Goal: Task Accomplishment & Management: Use online tool/utility

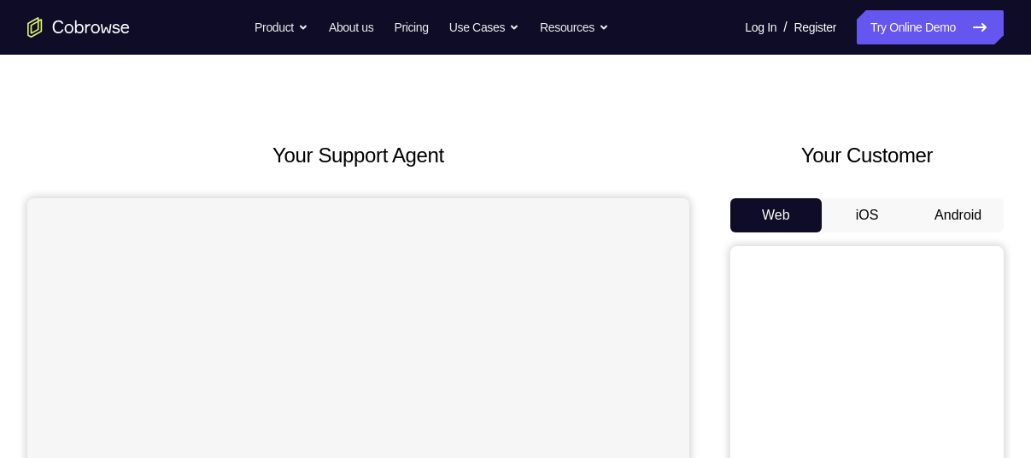
click at [929, 213] on button "Android" at bounding box center [957, 215] width 91 height 34
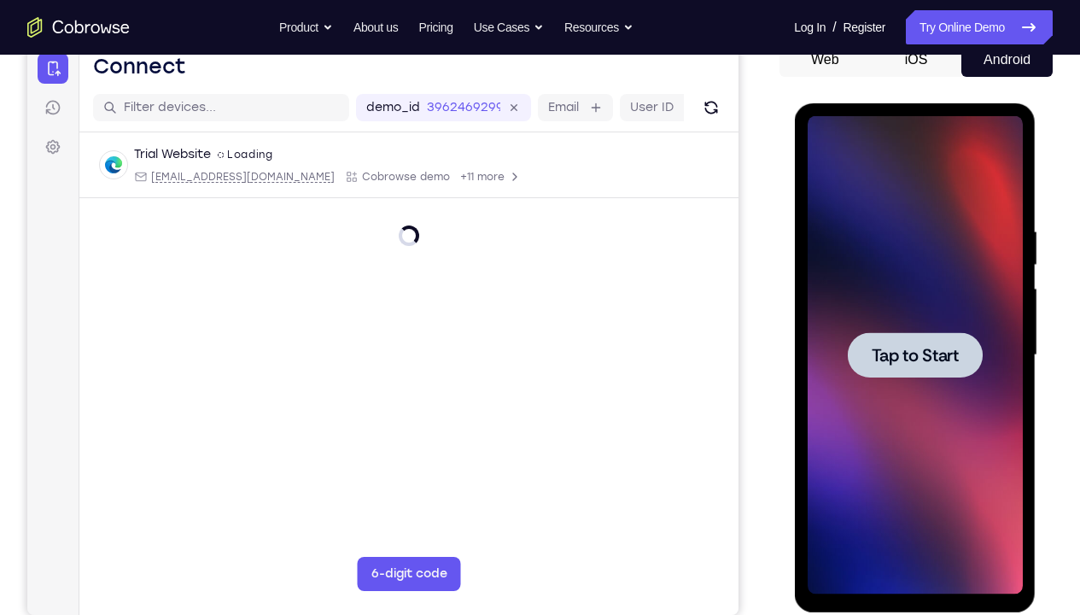
scroll to position [182, 0]
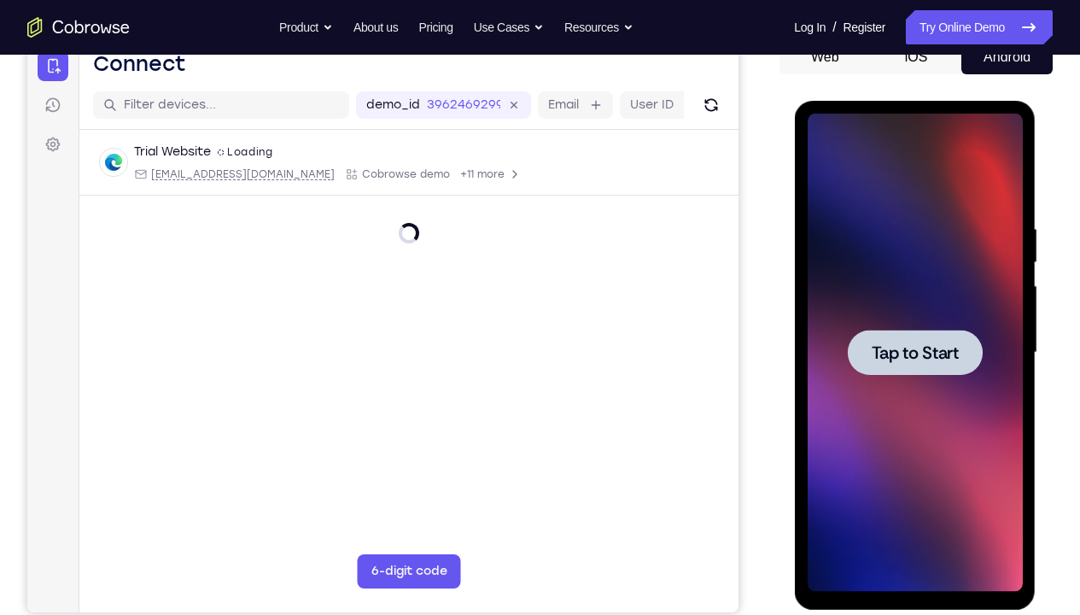
click at [917, 356] on span "Tap to Start" at bounding box center [914, 352] width 87 height 17
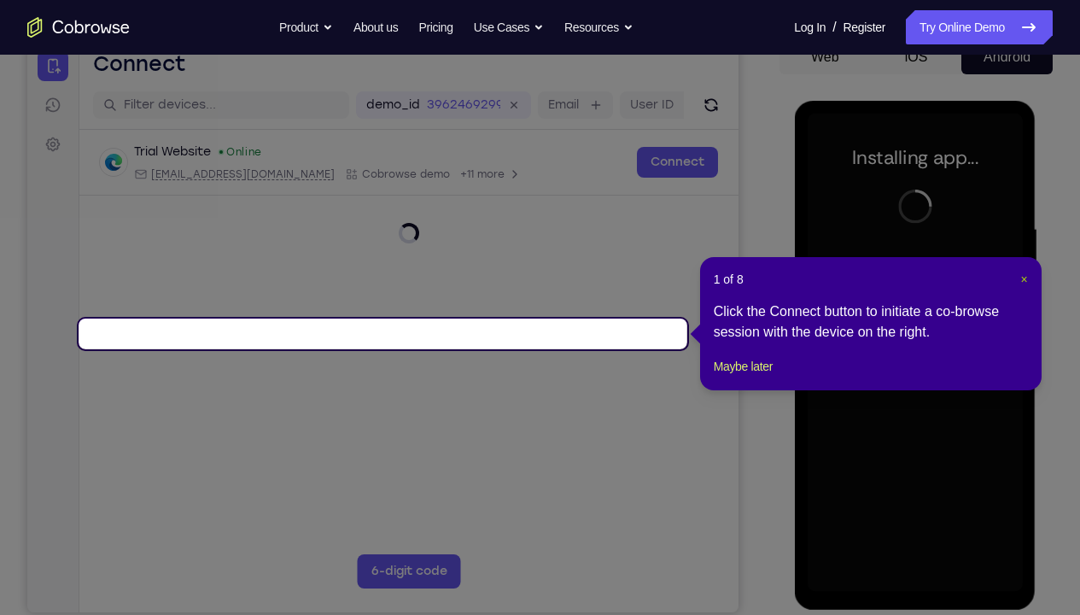
click at [1021, 284] on span "×" at bounding box center [1024, 279] width 7 height 14
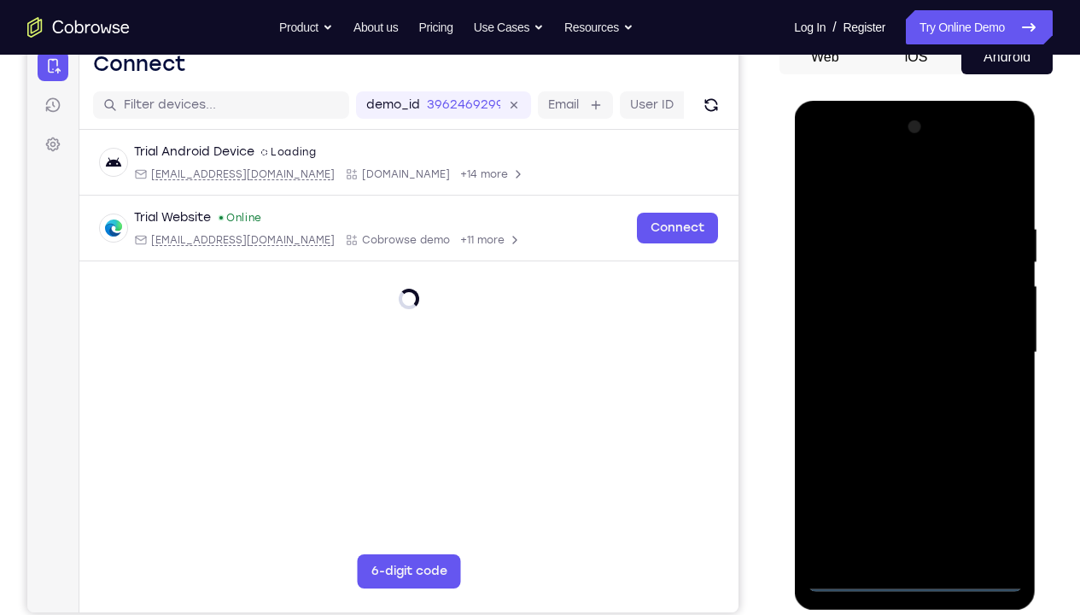
click at [911, 457] on div at bounding box center [914, 353] width 215 height 478
drag, startPoint x: 911, startPoint y: 570, endPoint x: 911, endPoint y: 584, distance: 14.5
click at [911, 457] on div at bounding box center [914, 353] width 215 height 478
click at [998, 457] on div at bounding box center [914, 353] width 215 height 478
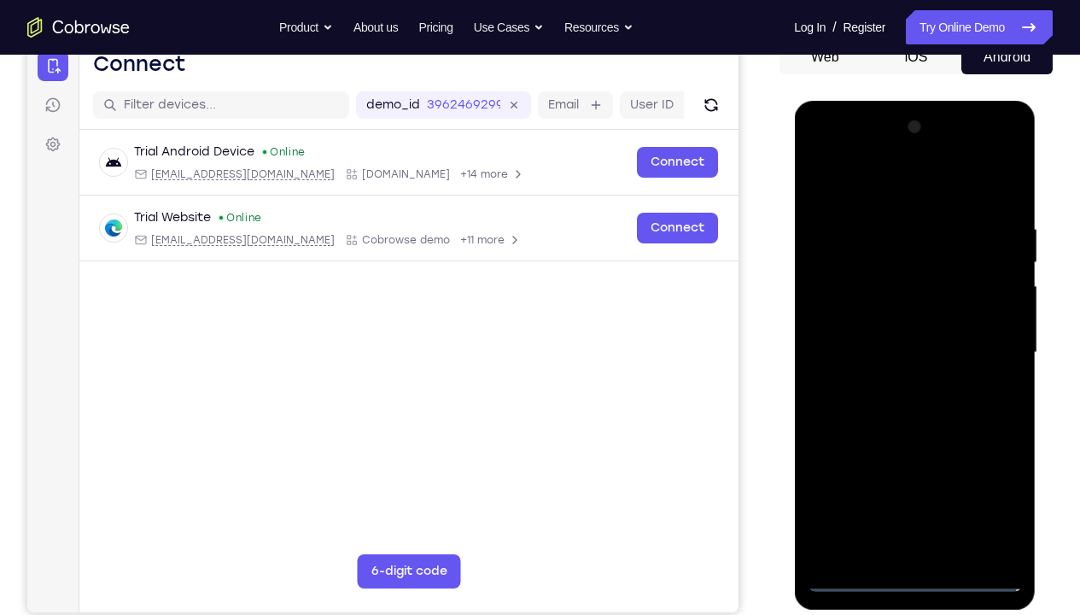
click at [874, 190] on div at bounding box center [914, 353] width 215 height 478
click at [990, 343] on div at bounding box center [914, 353] width 215 height 478
click at [893, 379] on div at bounding box center [914, 353] width 215 height 478
click at [853, 336] on div at bounding box center [914, 353] width 215 height 478
click at [859, 313] on div at bounding box center [914, 353] width 215 height 478
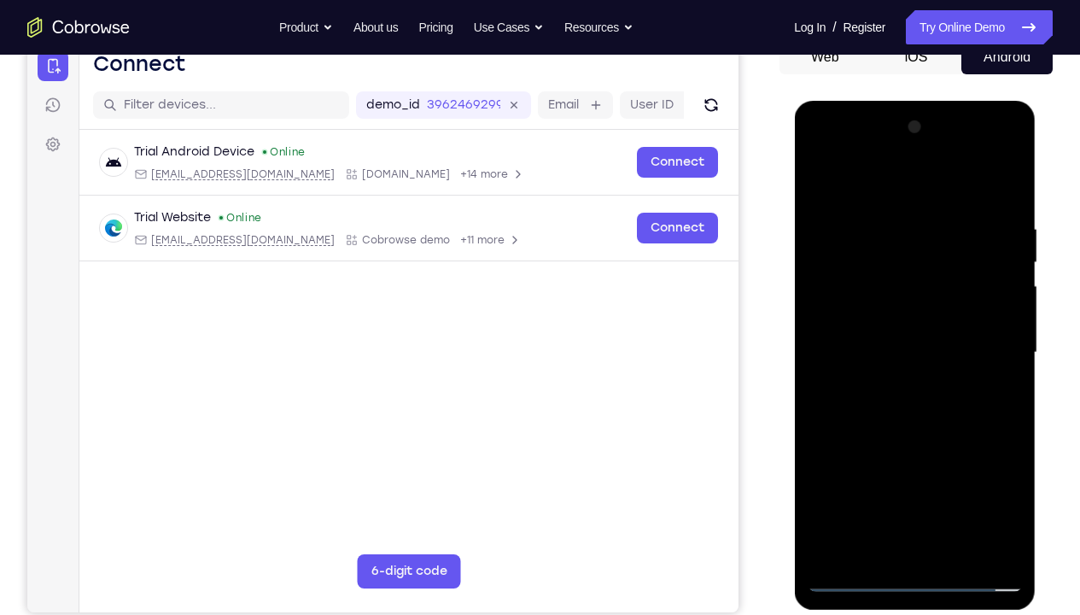
click at [865, 354] on div at bounding box center [914, 353] width 215 height 478
click at [867, 407] on div at bounding box center [914, 353] width 215 height 478
click at [892, 216] on div at bounding box center [914, 353] width 215 height 478
click at [978, 457] on div at bounding box center [914, 353] width 215 height 478
click at [904, 457] on div at bounding box center [914, 353] width 215 height 478
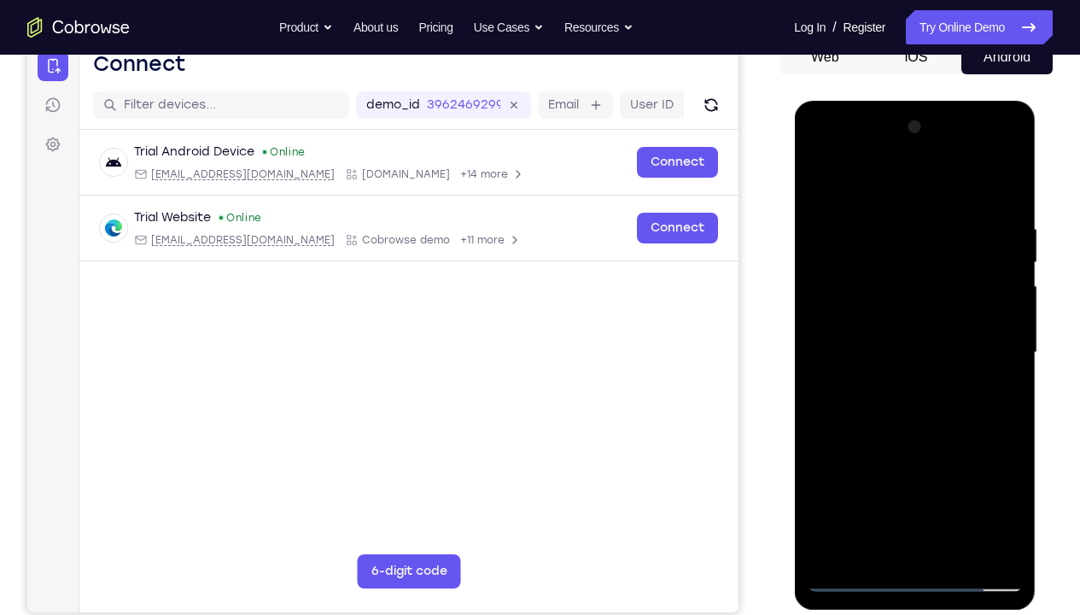
click at [883, 303] on div at bounding box center [914, 353] width 215 height 478
click at [915, 324] on div at bounding box center [914, 353] width 215 height 478
click at [1006, 203] on div at bounding box center [914, 353] width 215 height 478
click at [829, 223] on div at bounding box center [914, 353] width 215 height 478
click at [824, 180] on div at bounding box center [914, 353] width 215 height 478
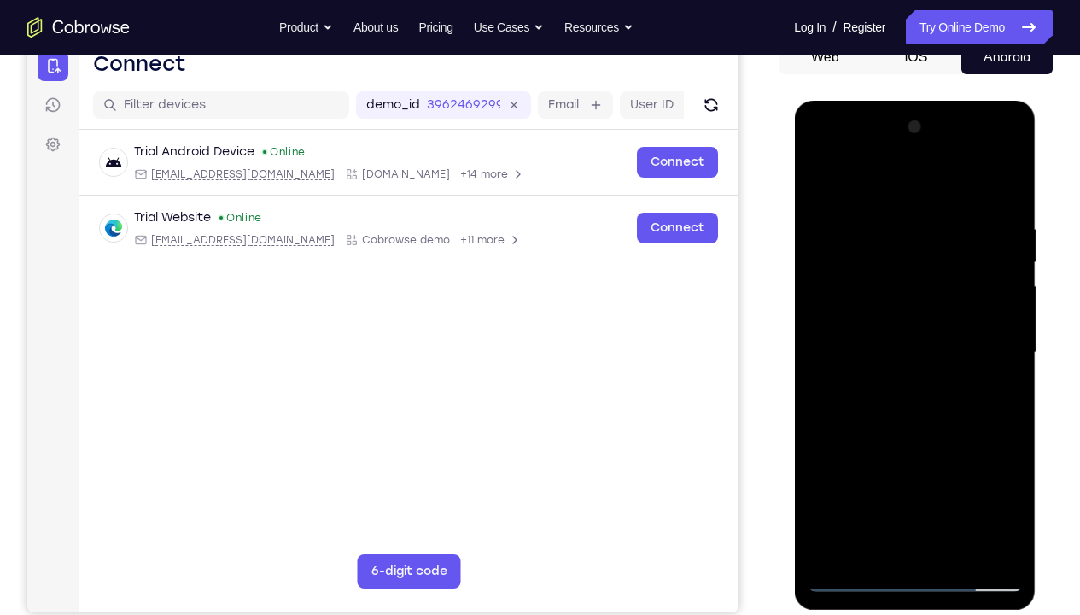
click at [1013, 395] on div at bounding box center [914, 353] width 215 height 478
click at [1002, 397] on div at bounding box center [914, 353] width 215 height 478
click at [832, 394] on div at bounding box center [914, 353] width 215 height 478
click at [981, 364] on div at bounding box center [914, 353] width 215 height 478
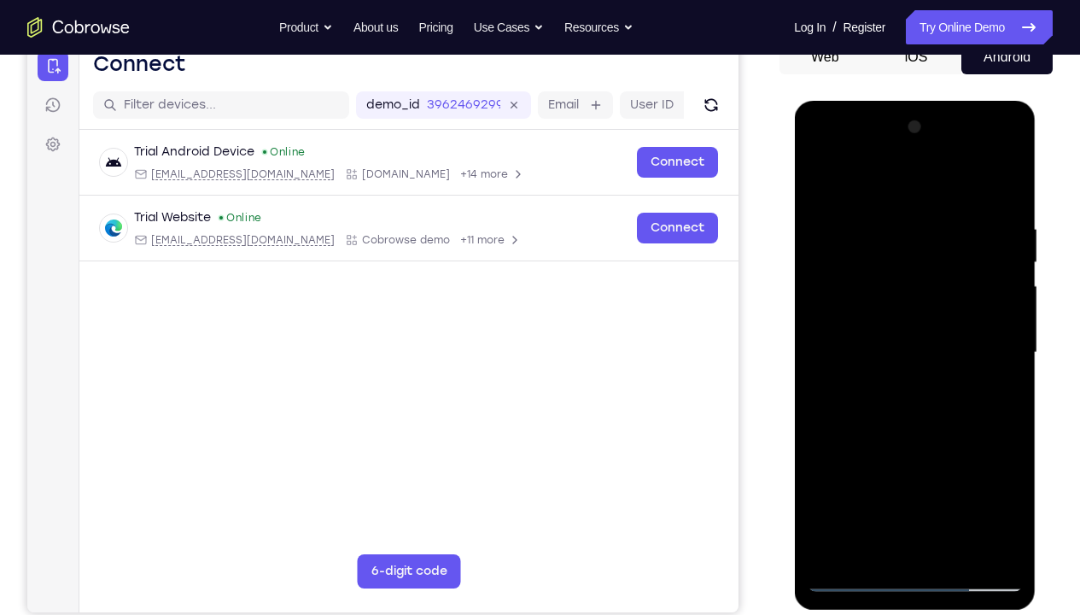
click at [994, 366] on div at bounding box center [914, 353] width 215 height 478
click at [852, 360] on div at bounding box center [914, 353] width 215 height 478
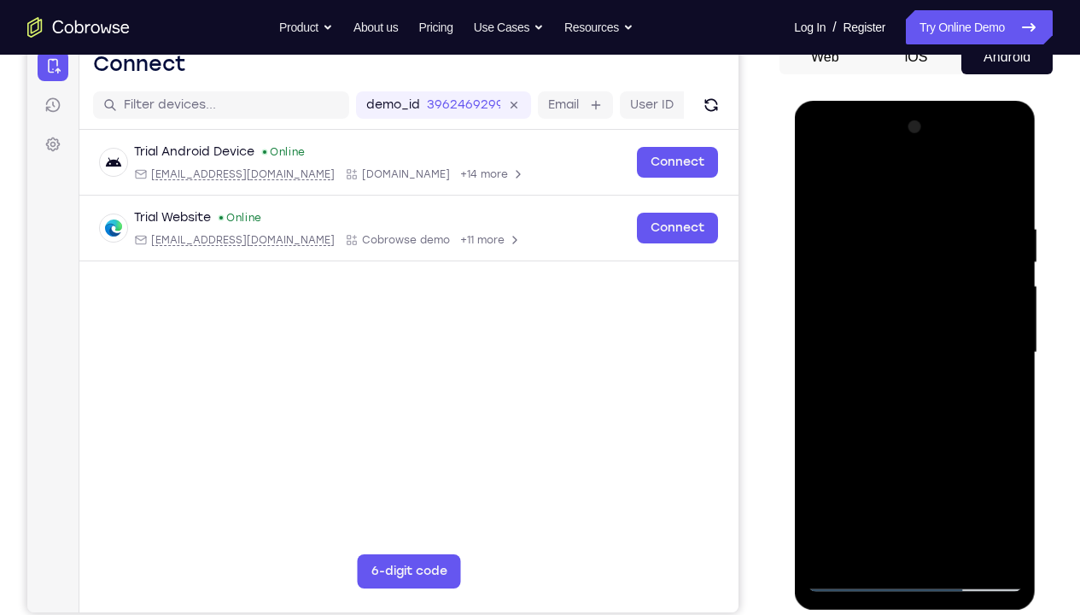
click at [976, 457] on div at bounding box center [914, 353] width 215 height 478
click at [995, 398] on div at bounding box center [914, 353] width 215 height 478
click at [978, 457] on div at bounding box center [914, 353] width 215 height 478
click at [987, 378] on div at bounding box center [914, 353] width 215 height 478
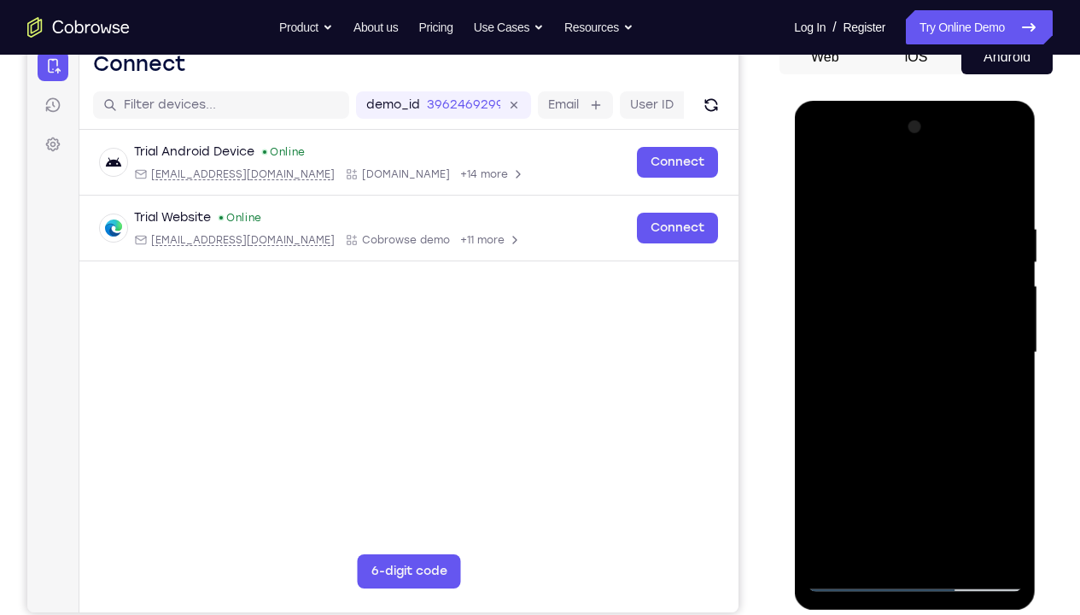
click at [987, 378] on div at bounding box center [914, 353] width 215 height 478
click at [980, 368] on div at bounding box center [914, 353] width 215 height 478
click at [992, 361] on div at bounding box center [914, 353] width 215 height 478
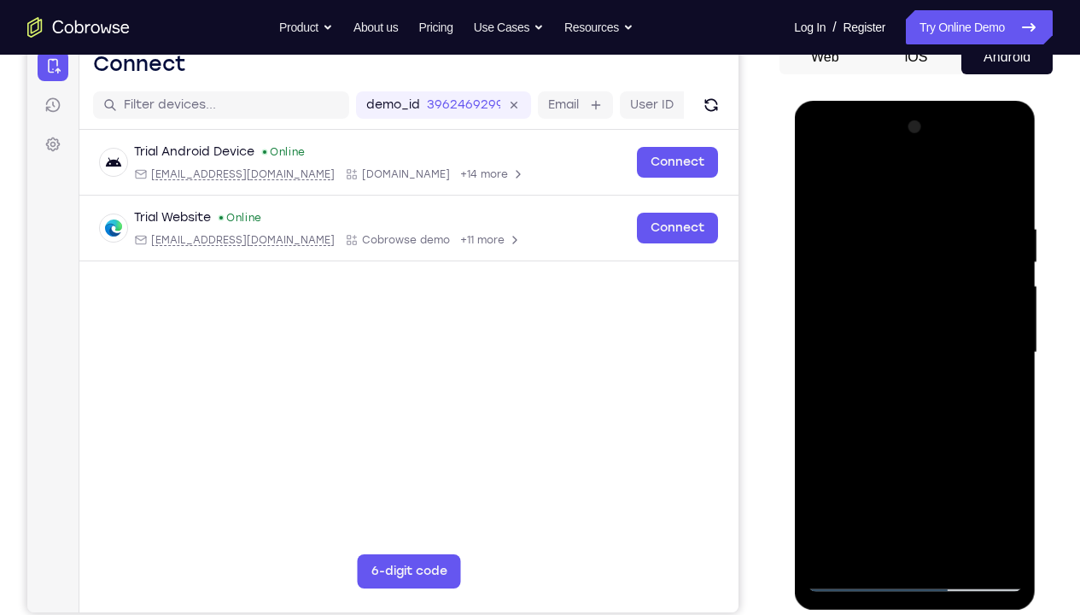
click at [1001, 310] on div at bounding box center [914, 353] width 215 height 478
click at [1000, 294] on div at bounding box center [914, 353] width 215 height 478
click at [1009, 184] on div at bounding box center [914, 353] width 215 height 478
click at [1000, 190] on div at bounding box center [914, 353] width 215 height 478
click at [1011, 182] on div at bounding box center [914, 353] width 215 height 478
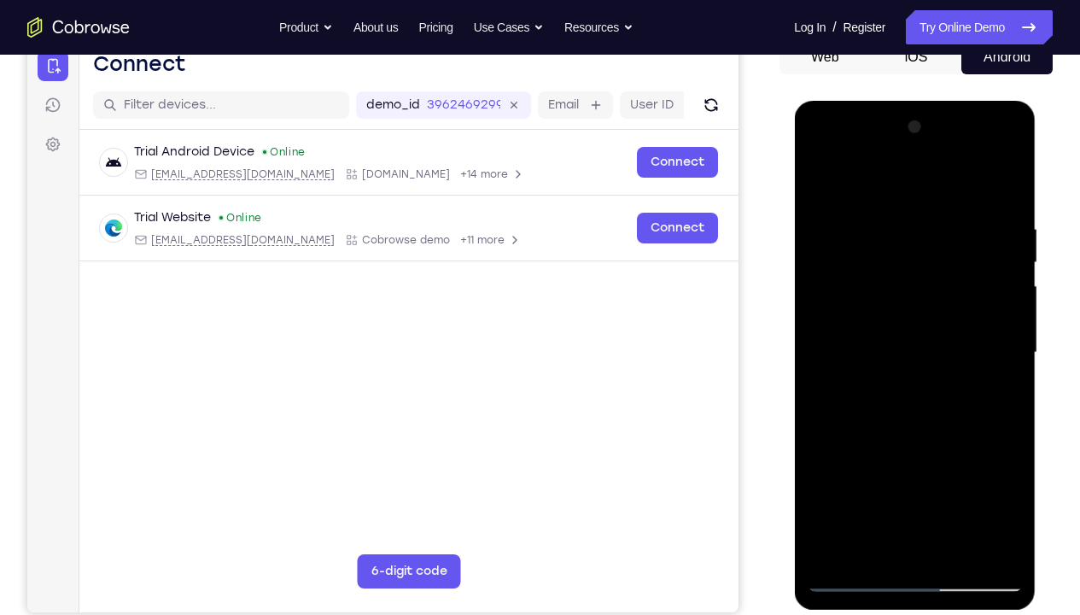
click at [877, 212] on div at bounding box center [914, 353] width 215 height 478
click at [943, 208] on div at bounding box center [914, 353] width 215 height 478
click at [833, 265] on div at bounding box center [914, 353] width 215 height 478
click at [822, 181] on div at bounding box center [914, 353] width 215 height 478
click at [839, 457] on div at bounding box center [914, 353] width 215 height 478
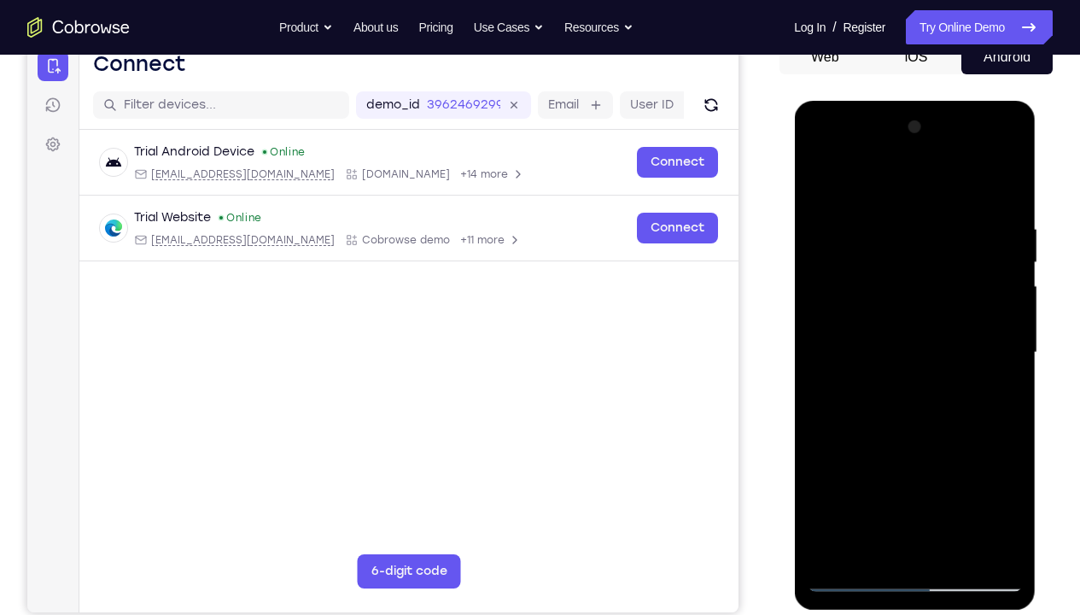
click at [874, 457] on div at bounding box center [914, 353] width 215 height 478
click at [916, 177] on div at bounding box center [914, 353] width 215 height 478
click at [889, 235] on div at bounding box center [914, 353] width 215 height 478
drag, startPoint x: 860, startPoint y: 282, endPoint x: 865, endPoint y: 360, distance: 78.7
click at [865, 360] on div at bounding box center [914, 353] width 215 height 478
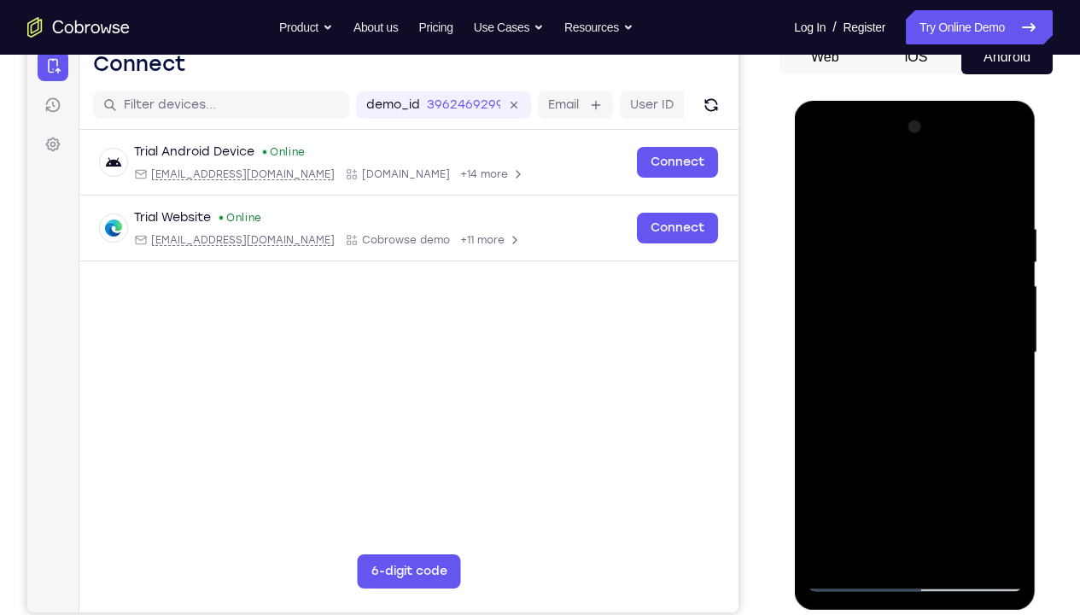
click at [859, 153] on div at bounding box center [914, 353] width 215 height 478
click at [852, 204] on div at bounding box center [914, 353] width 215 height 478
click at [858, 282] on div at bounding box center [914, 353] width 215 height 478
click at [854, 363] on div at bounding box center [914, 353] width 215 height 478
click at [871, 344] on div at bounding box center [914, 353] width 215 height 478
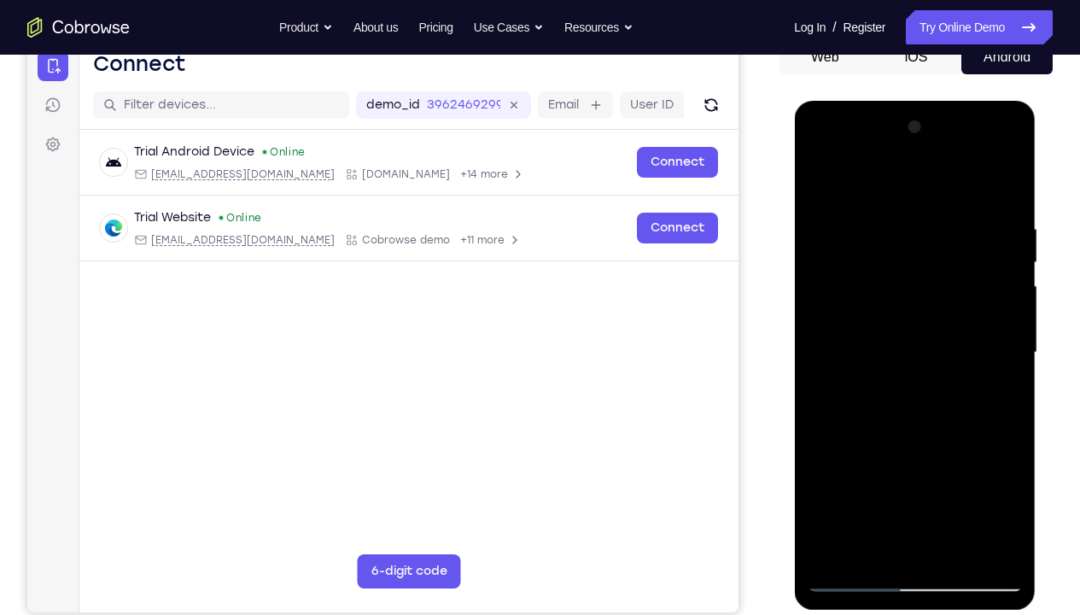
click at [874, 377] on div at bounding box center [914, 353] width 215 height 478
click at [869, 457] on div at bounding box center [914, 353] width 215 height 478
drag, startPoint x: 924, startPoint y: 335, endPoint x: 947, endPoint y: 200, distance: 136.9
click at [947, 200] on div at bounding box center [914, 353] width 215 height 478
drag, startPoint x: 907, startPoint y: 373, endPoint x: 932, endPoint y: 264, distance: 112.1
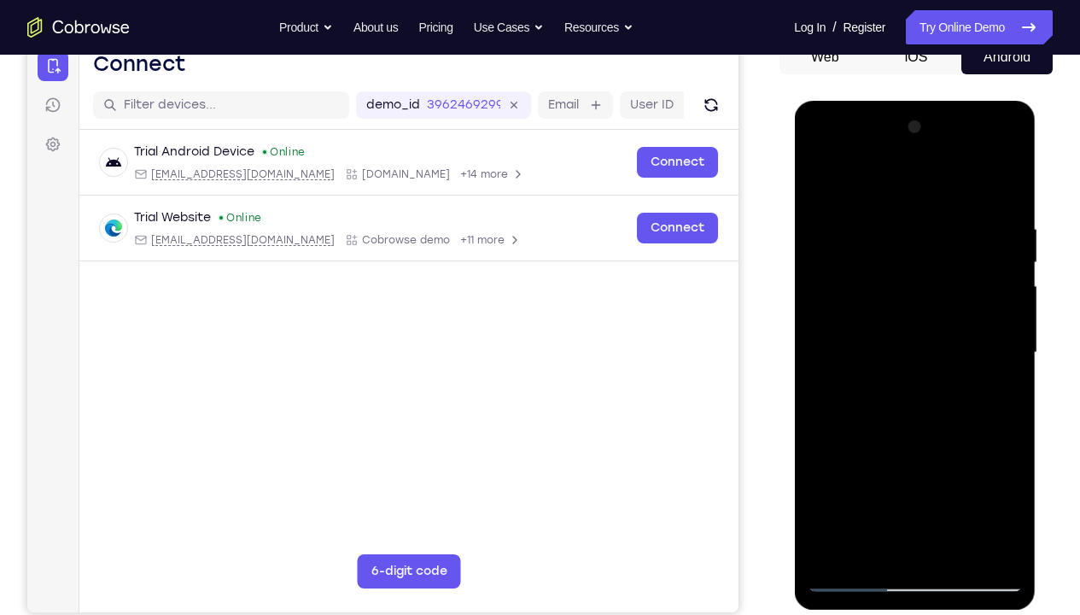
click at [932, 264] on div at bounding box center [914, 353] width 215 height 478
drag, startPoint x: 903, startPoint y: 235, endPoint x: 894, endPoint y: 415, distance: 180.4
click at [894, 415] on div at bounding box center [914, 353] width 215 height 478
click at [968, 174] on div at bounding box center [914, 353] width 215 height 478
click at [820, 262] on div at bounding box center [914, 353] width 215 height 478
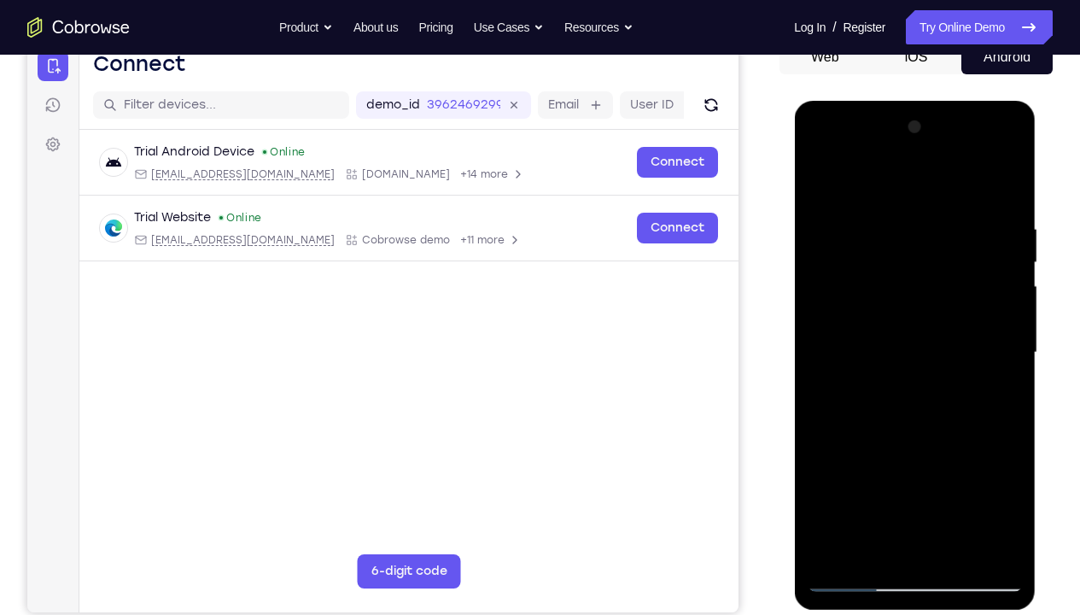
click at [833, 292] on div at bounding box center [914, 353] width 215 height 478
click at [861, 257] on div at bounding box center [914, 353] width 215 height 478
click at [858, 457] on div at bounding box center [914, 353] width 215 height 478
drag, startPoint x: 935, startPoint y: 474, endPoint x: 949, endPoint y: 397, distance: 78.1
click at [949, 397] on div at bounding box center [914, 353] width 215 height 478
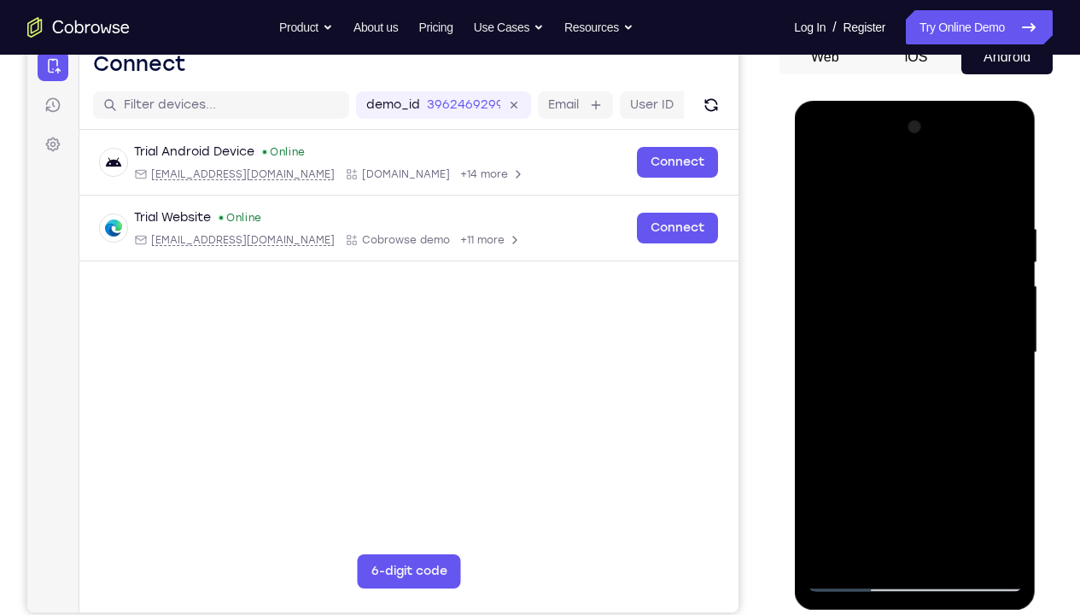
drag, startPoint x: 910, startPoint y: 495, endPoint x: 924, endPoint y: 380, distance: 115.4
click at [924, 380] on div at bounding box center [914, 353] width 215 height 478
click at [852, 388] on div at bounding box center [914, 353] width 215 height 478
click at [858, 457] on div at bounding box center [914, 353] width 215 height 478
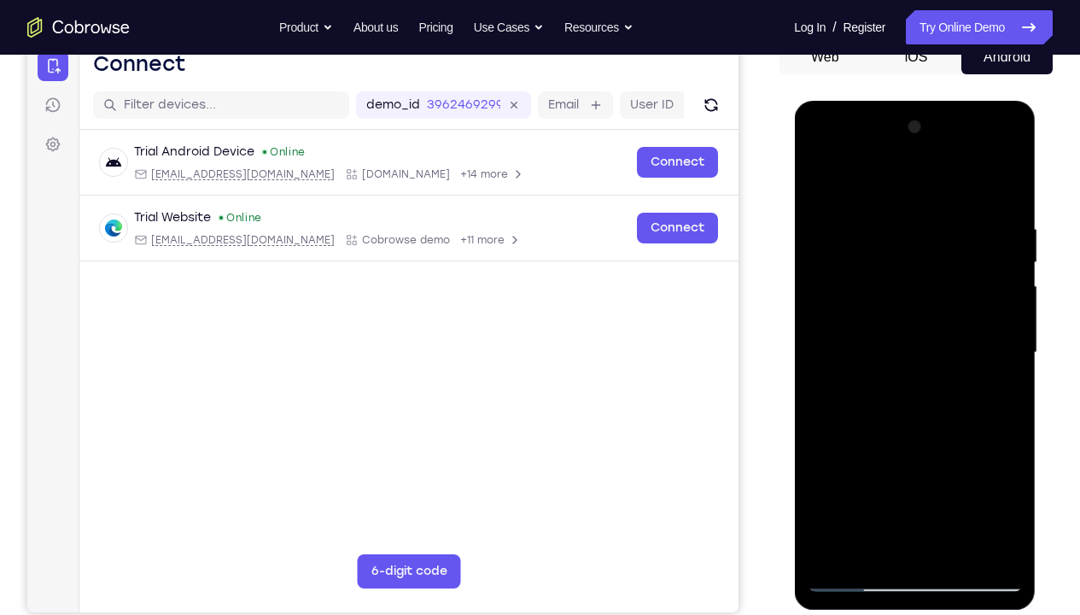
click at [823, 185] on div at bounding box center [914, 353] width 215 height 478
click at [903, 278] on div at bounding box center [914, 353] width 215 height 478
click at [1006, 372] on div at bounding box center [914, 353] width 215 height 478
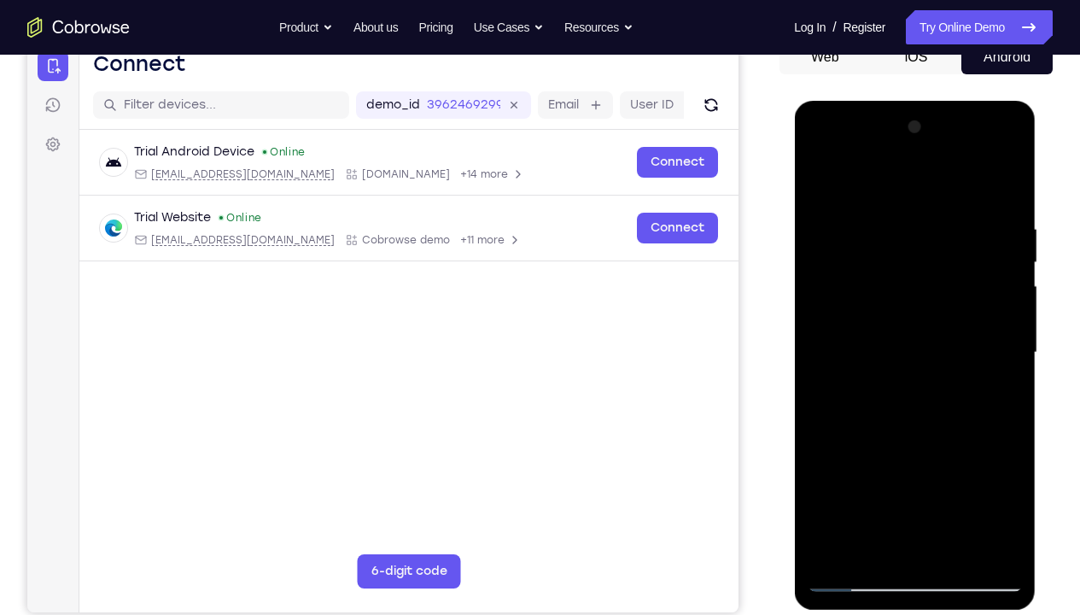
click at [1006, 372] on div at bounding box center [914, 353] width 215 height 478
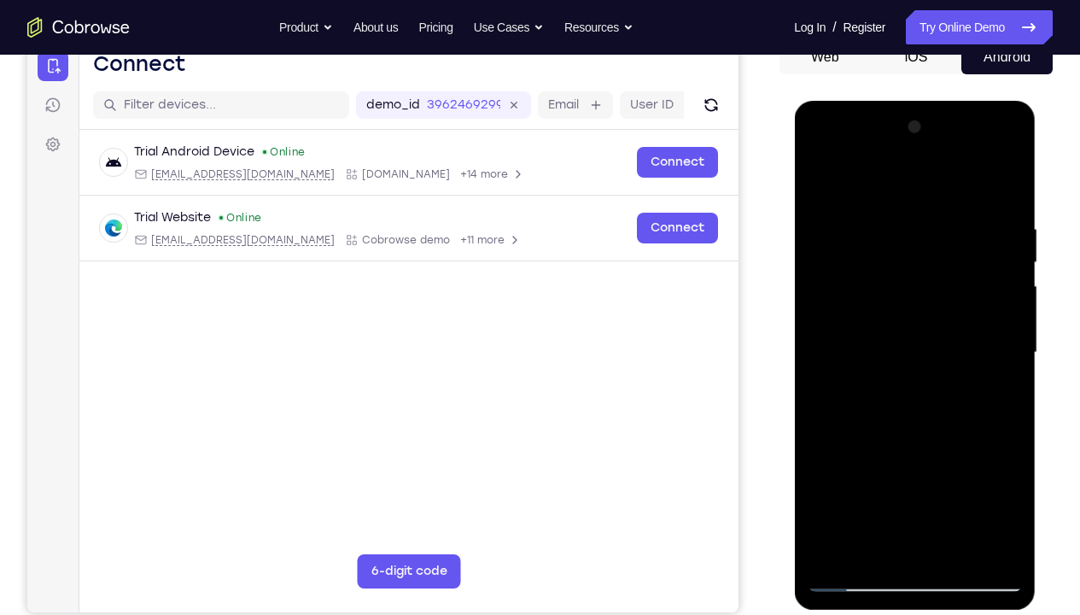
click at [1009, 180] on div at bounding box center [914, 353] width 215 height 478
click at [1007, 187] on div at bounding box center [914, 353] width 215 height 478
drag, startPoint x: 908, startPoint y: 386, endPoint x: 948, endPoint y: 212, distance: 178.8
click at [948, 212] on div at bounding box center [914, 353] width 215 height 478
drag, startPoint x: 916, startPoint y: 245, endPoint x: 951, endPoint y: 83, distance: 166.0
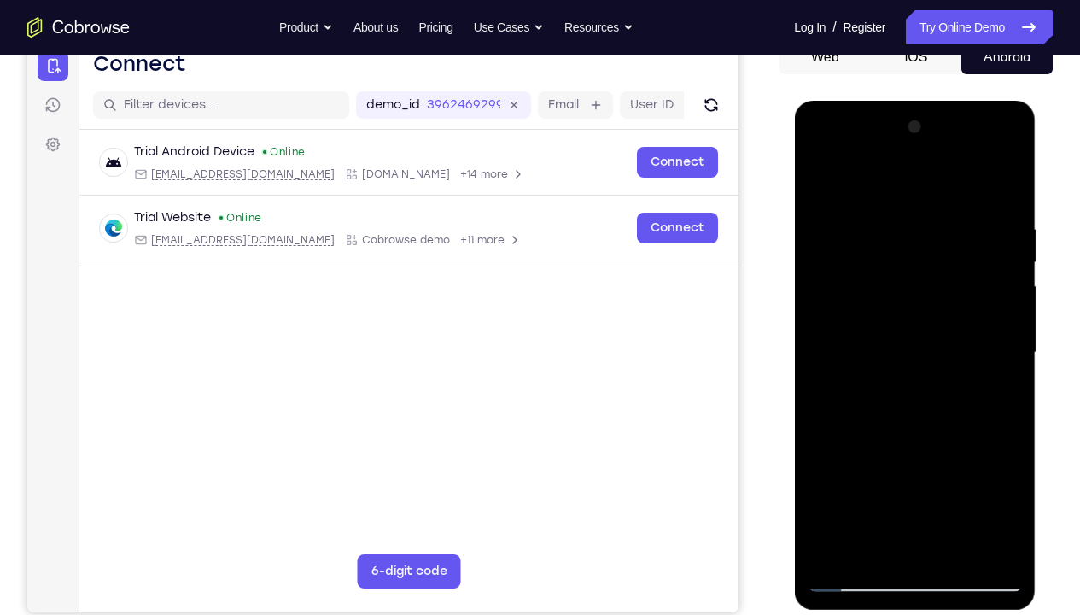
click at [951, 101] on html "Online web based iOS Simulators and Android Emulators. Run iPhone, iPad, Mobile…" at bounding box center [915, 357] width 243 height 512
drag, startPoint x: 893, startPoint y: 375, endPoint x: 925, endPoint y: 173, distance: 205.0
click at [925, 173] on div at bounding box center [914, 353] width 215 height 478
drag, startPoint x: 899, startPoint y: 353, endPoint x: 913, endPoint y: 217, distance: 136.5
click at [913, 217] on div at bounding box center [914, 353] width 215 height 478
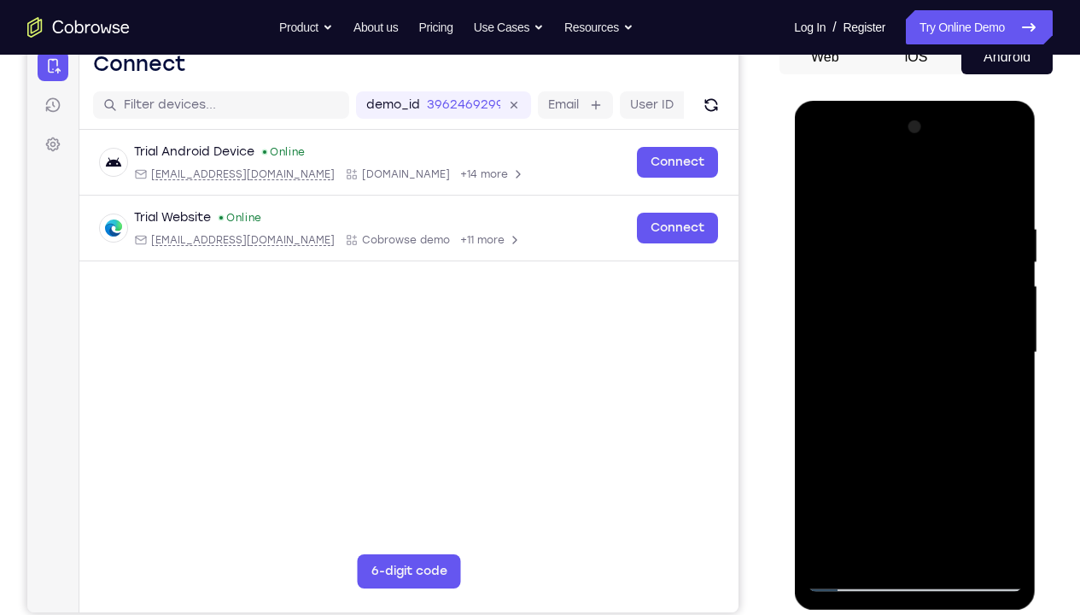
drag, startPoint x: 891, startPoint y: 317, endPoint x: 902, endPoint y: 189, distance: 128.6
click at [902, 189] on div at bounding box center [914, 353] width 215 height 478
drag, startPoint x: 949, startPoint y: 430, endPoint x: 957, endPoint y: 238, distance: 192.4
click at [957, 238] on div at bounding box center [914, 353] width 215 height 478
drag, startPoint x: 947, startPoint y: 308, endPoint x: 910, endPoint y: 598, distance: 292.0
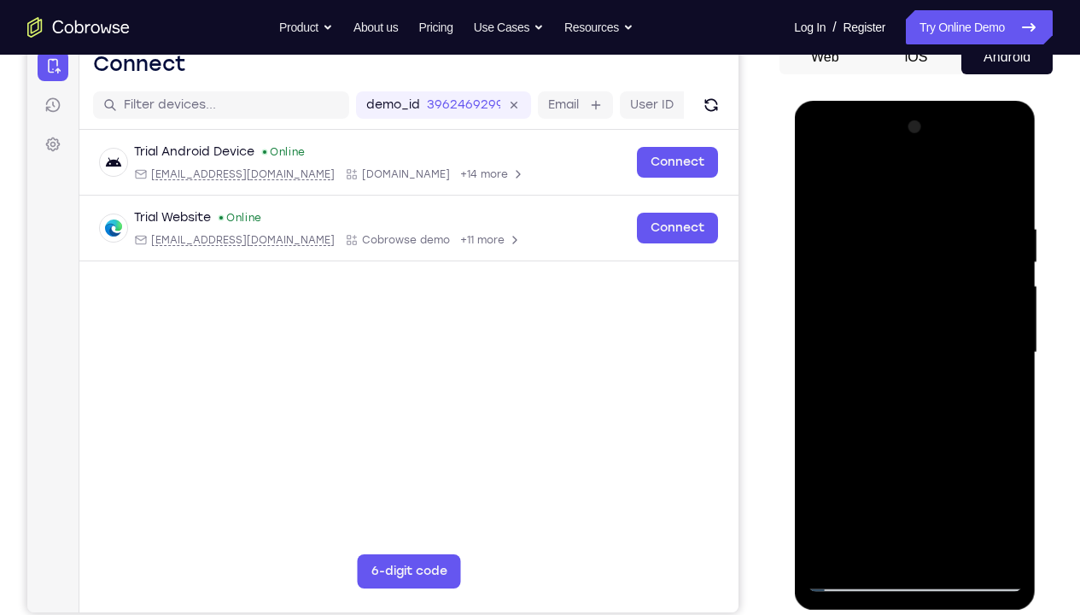
click at [910, 457] on div at bounding box center [915, 355] width 242 height 509
drag, startPoint x: 956, startPoint y: 190, endPoint x: 893, endPoint y: 614, distance: 428.3
click at [893, 457] on html "Online web based iOS Simulators and Android Emulators. Run iPhone, iPad, Mobile…" at bounding box center [915, 357] width 243 height 512
click at [856, 457] on div at bounding box center [914, 353] width 215 height 478
drag, startPoint x: 944, startPoint y: 247, endPoint x: 919, endPoint y: 465, distance: 219.2
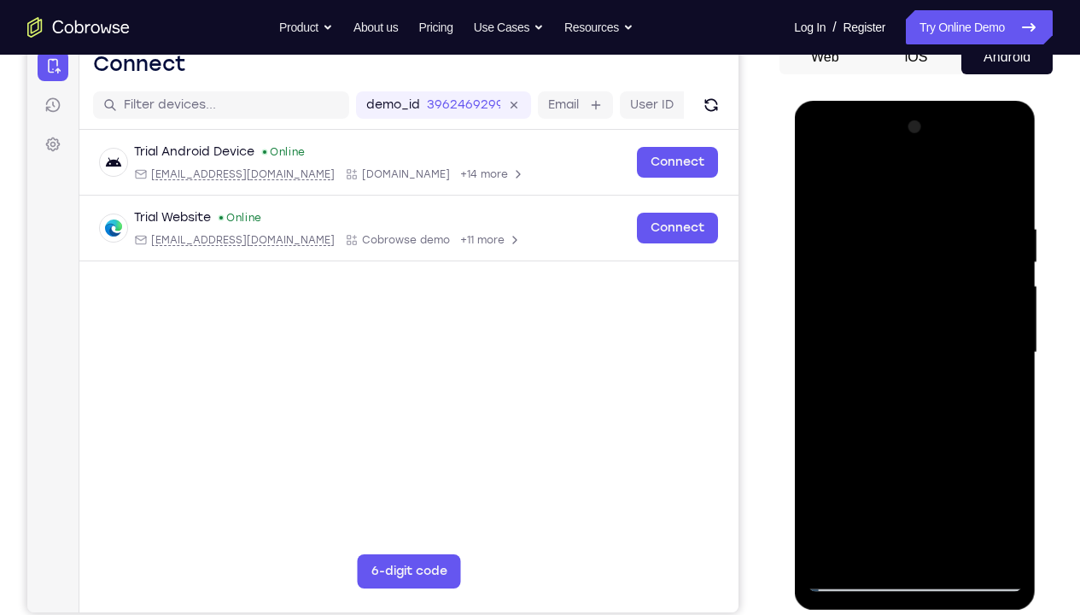
click at [919, 457] on div at bounding box center [914, 353] width 215 height 478
drag, startPoint x: 957, startPoint y: 307, endPoint x: 944, endPoint y: 477, distance: 170.5
click at [944, 457] on div at bounding box center [914, 353] width 215 height 478
click at [862, 457] on div at bounding box center [914, 353] width 215 height 478
click at [897, 457] on div at bounding box center [914, 353] width 215 height 478
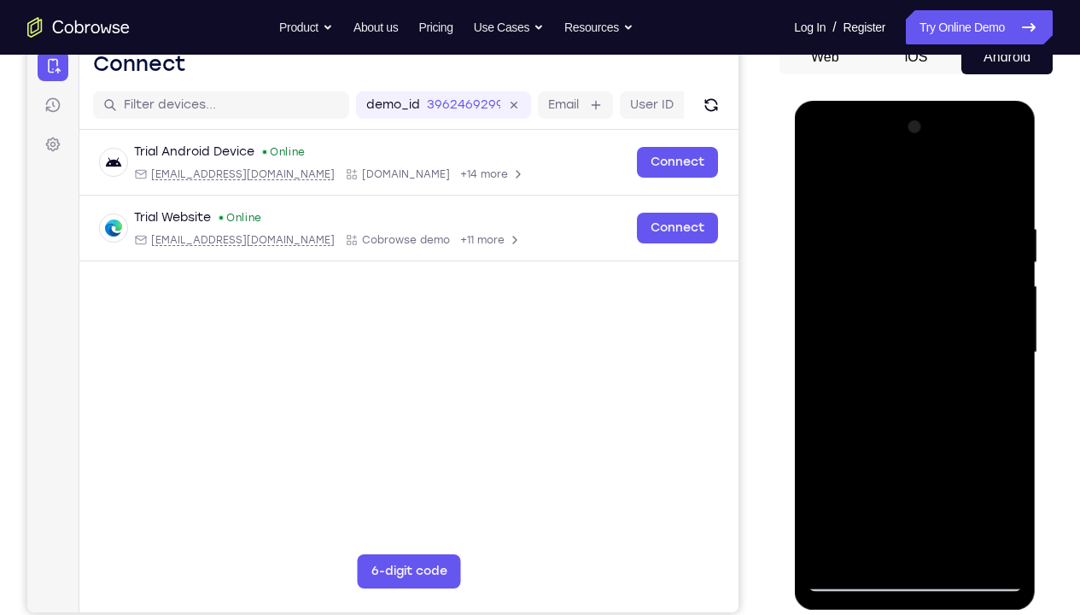
click at [981, 182] on div at bounding box center [914, 353] width 215 height 478
click at [913, 232] on div at bounding box center [914, 353] width 215 height 478
